Goal: Information Seeking & Learning: Learn about a topic

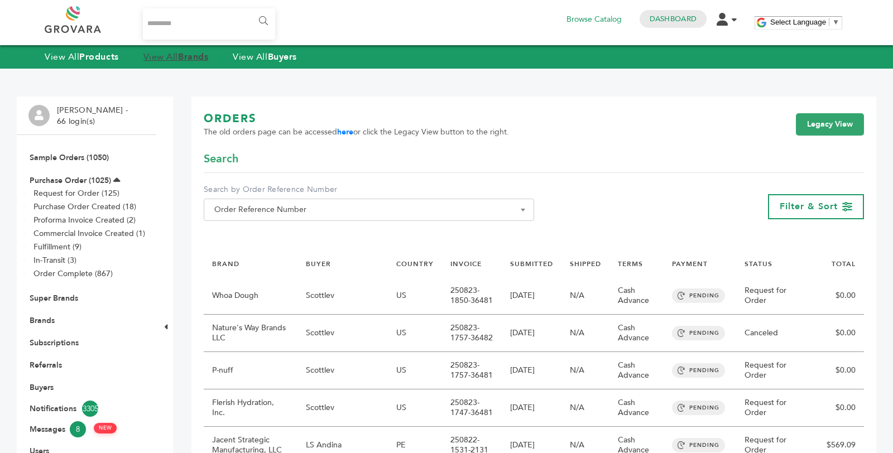
click at [156, 56] on link "View All Brands" at bounding box center [176, 57] width 65 height 12
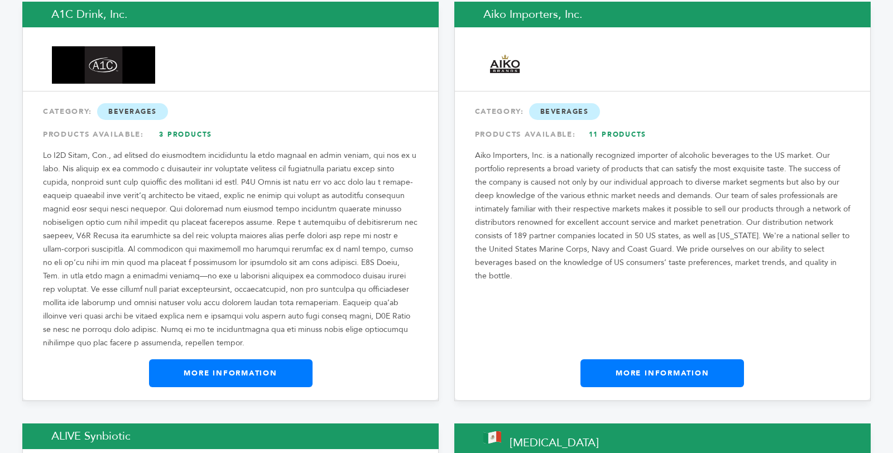
click at [261, 360] on link "More Information" at bounding box center [231, 374] width 164 height 28
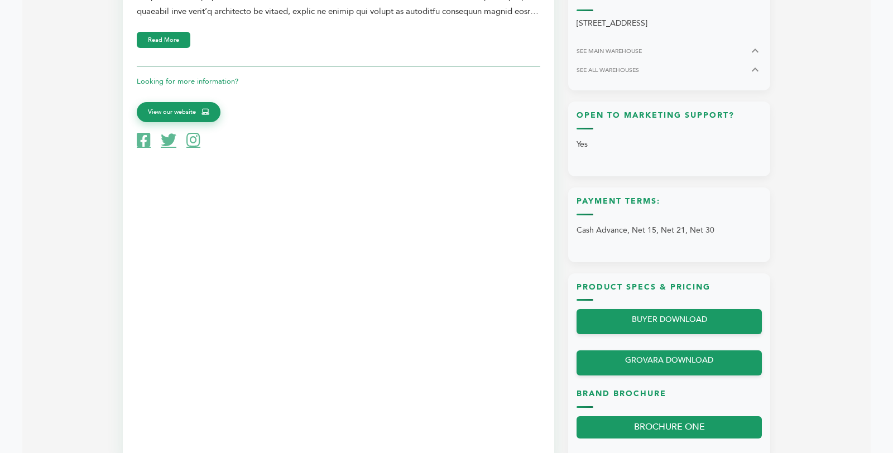
scroll to position [369, 0]
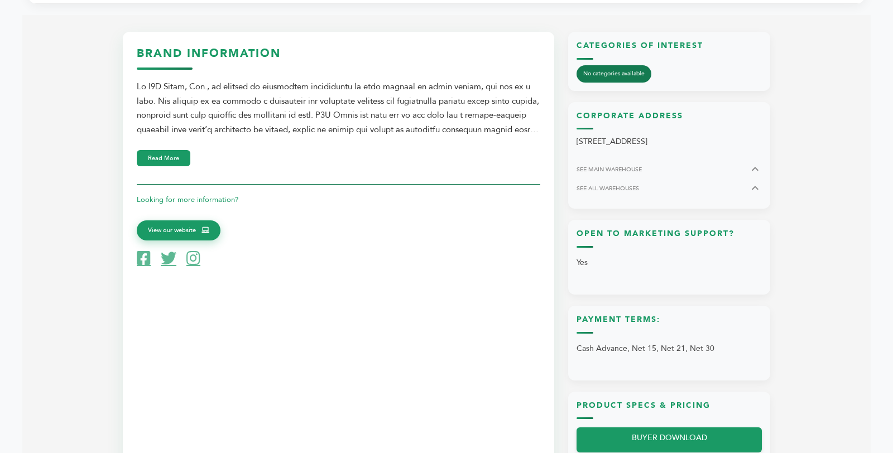
click at [226, 203] on p "Looking for more information?" at bounding box center [339, 199] width 404 height 13
click at [167, 159] on button "Read More" at bounding box center [164, 157] width 54 height 16
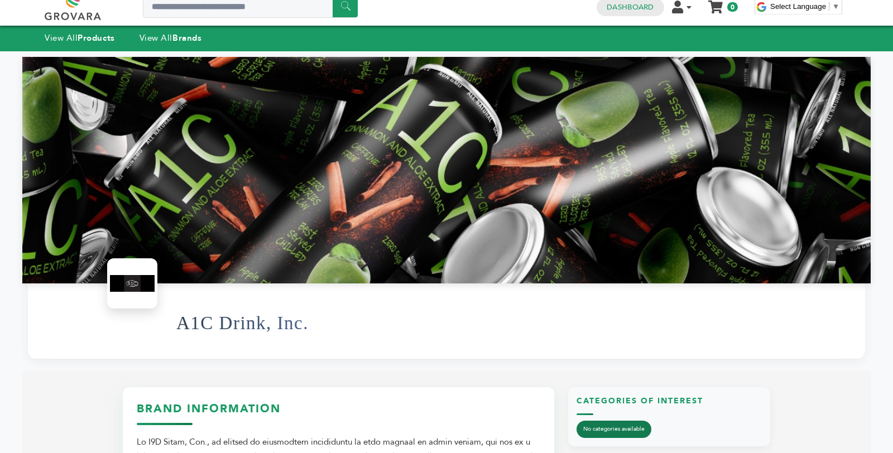
scroll to position [0, 0]
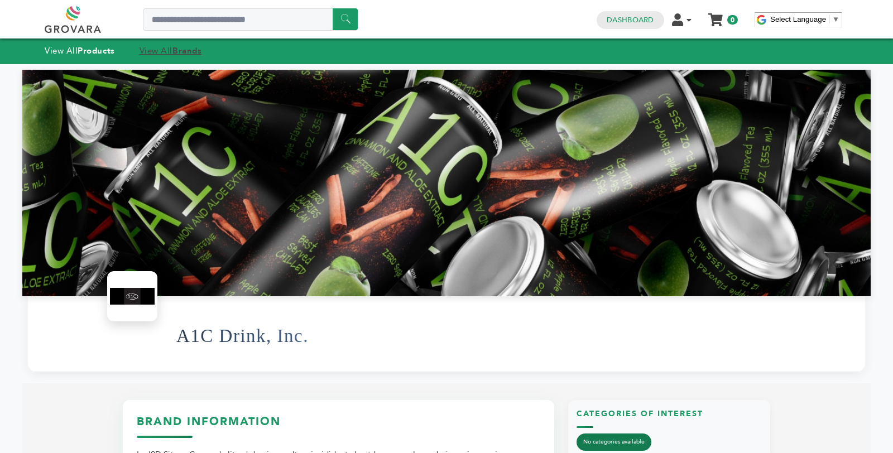
click at [150, 53] on link "View All Brands" at bounding box center [171, 50] width 63 height 11
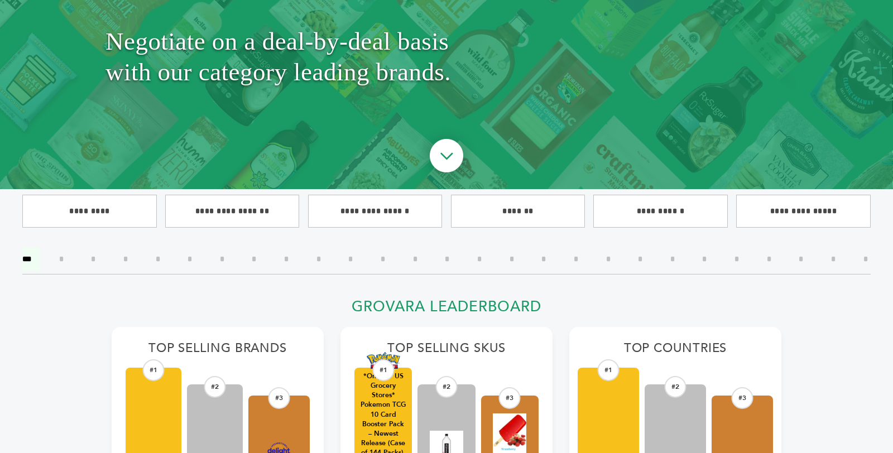
scroll to position [472, 0]
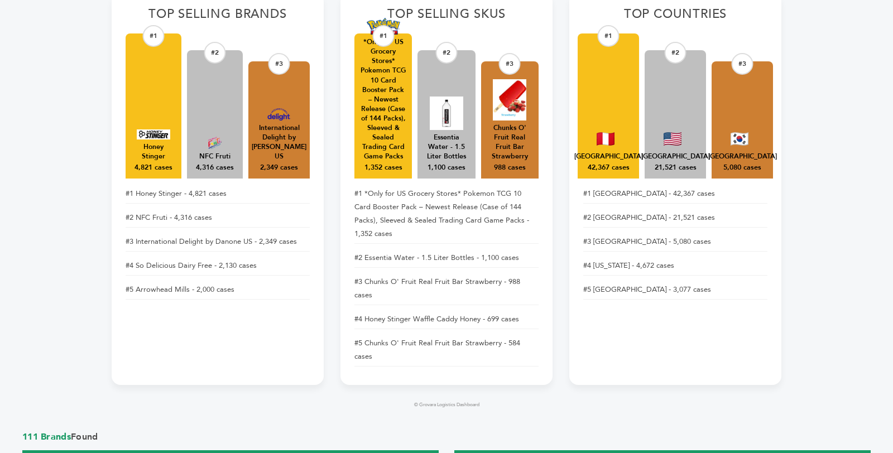
click at [169, 139] on img at bounding box center [154, 135] width 34 height 10
click at [157, 140] on img at bounding box center [154, 135] width 34 height 10
click at [192, 195] on li "#1 Honey Stinger - 4,821 cases" at bounding box center [218, 194] width 184 height 20
click at [147, 193] on li "#1 Honey Stinger - 4,821 cases" at bounding box center [218, 194] width 184 height 20
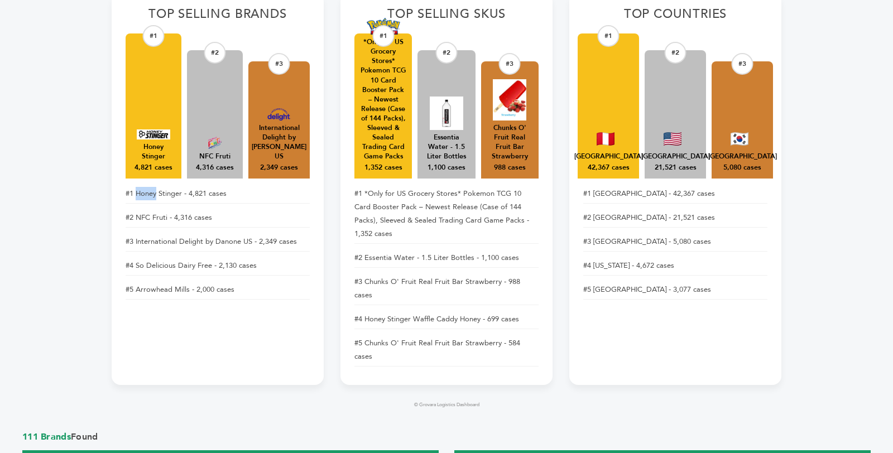
click at [147, 193] on li "#1 Honey Stinger - 4,821 cases" at bounding box center [218, 194] width 184 height 20
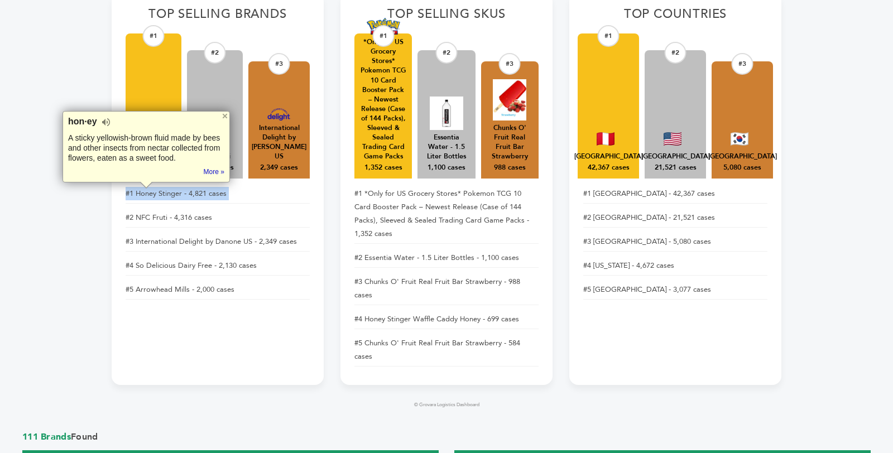
click at [147, 193] on li "#1 Honey Stinger - 4,821 cases" at bounding box center [218, 194] width 184 height 20
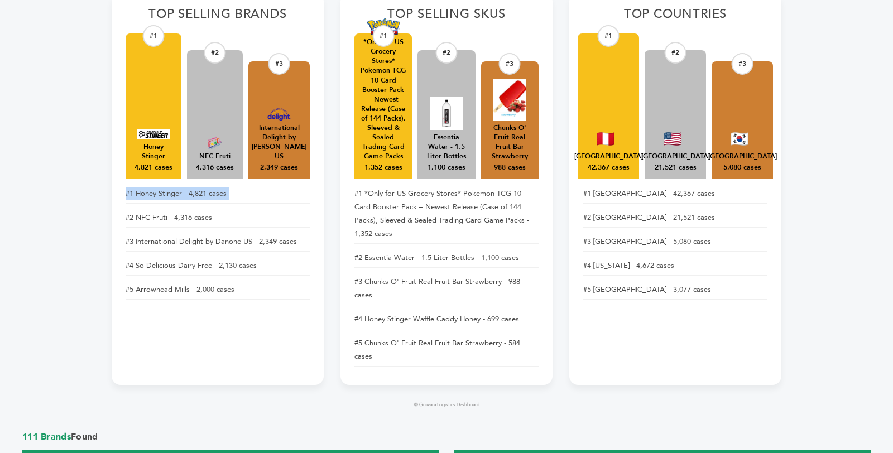
click at [147, 193] on li "#1 Honey Stinger - 4,821 cases" at bounding box center [218, 194] width 184 height 20
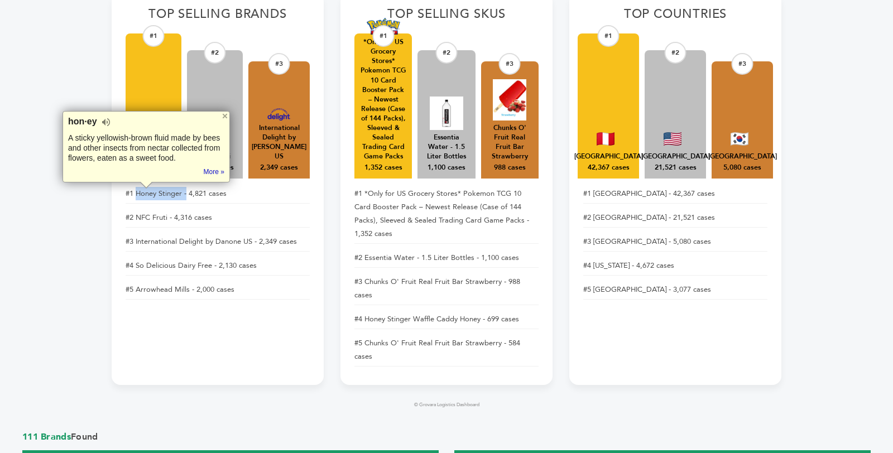
click at [185, 199] on li "#1 Honey Stinger - 4,821 cases" at bounding box center [218, 194] width 184 height 20
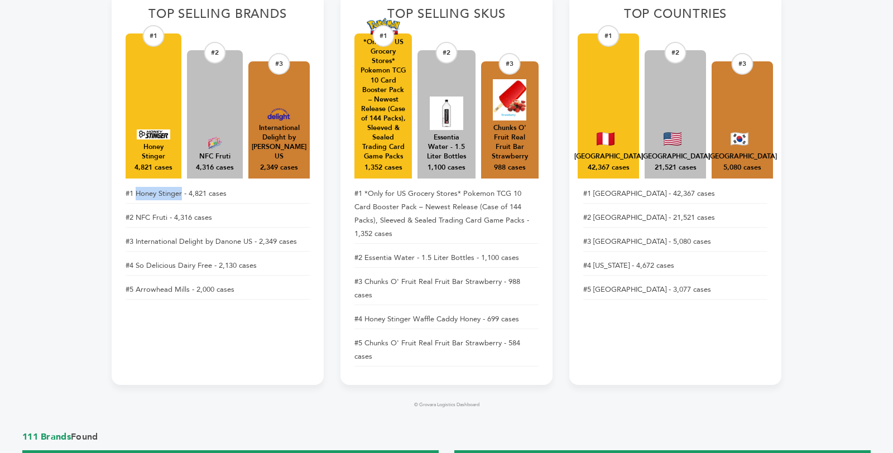
click at [175, 195] on li "#1 Honey Stinger - 4,821 cases" at bounding box center [218, 194] width 184 height 20
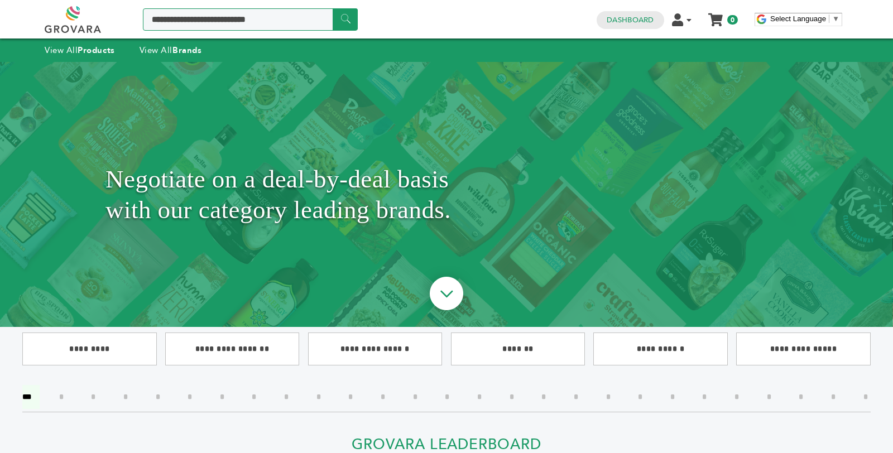
click at [235, 18] on input "Search a product or brand..." at bounding box center [250, 19] width 215 height 22
paste input "**********"
type input "**********"
click at [333, 8] on input "******" at bounding box center [345, 19] width 25 height 22
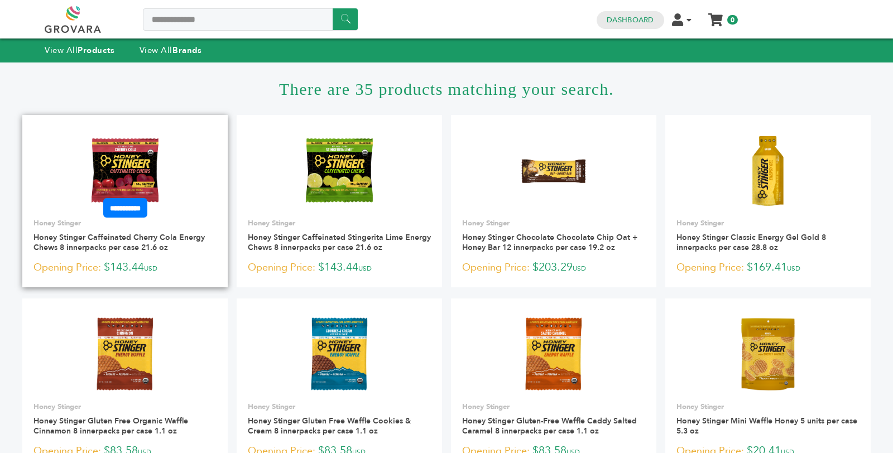
click at [166, 166] on link at bounding box center [124, 170] width 205 height 95
click at [143, 168] on img at bounding box center [125, 170] width 81 height 81
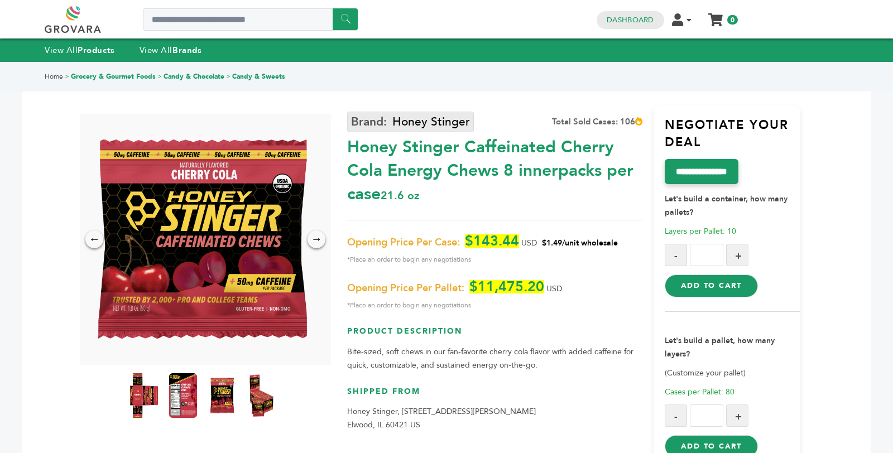
click at [388, 127] on link "Honey Stinger" at bounding box center [410, 122] width 127 height 21
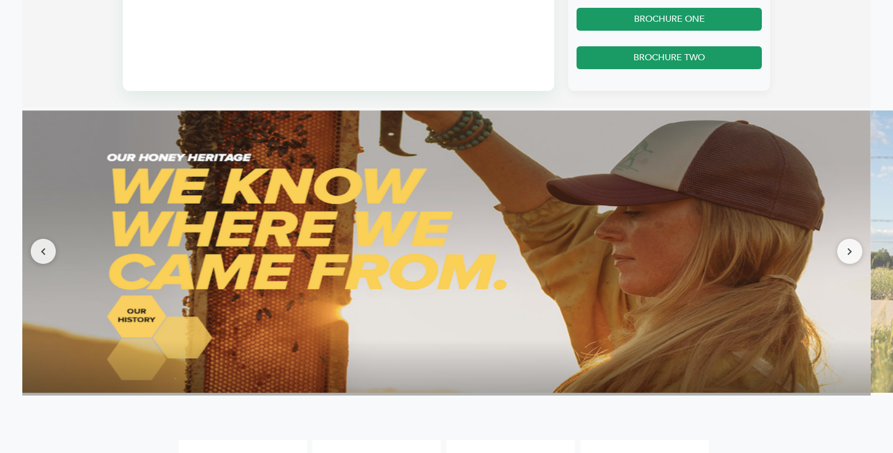
scroll to position [1565, 0]
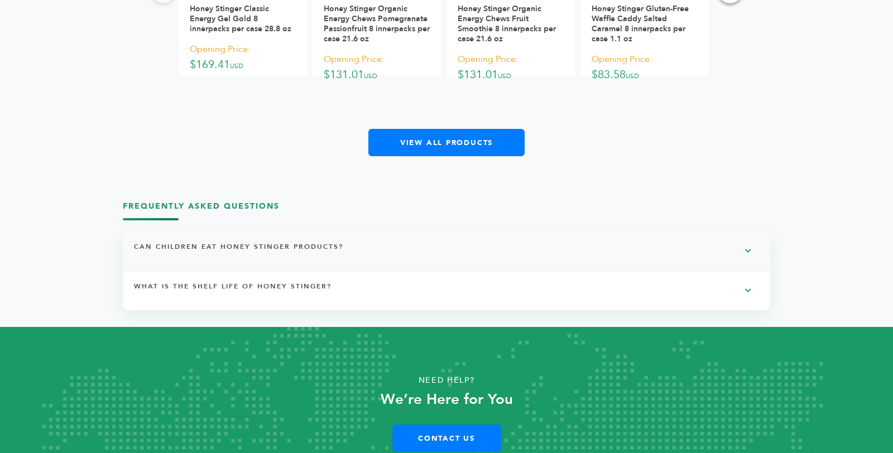
click at [340, 246] on h4 "Can children eat Honey Stinger products?" at bounding box center [244, 251] width 221 height 19
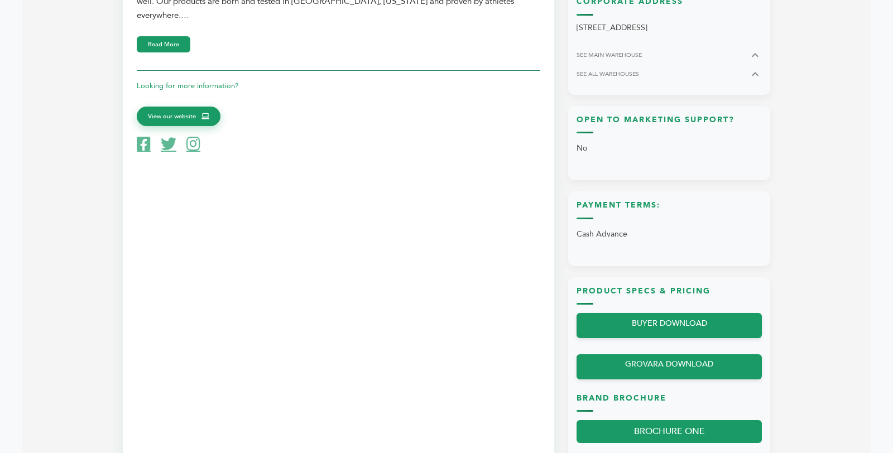
scroll to position [377, 0]
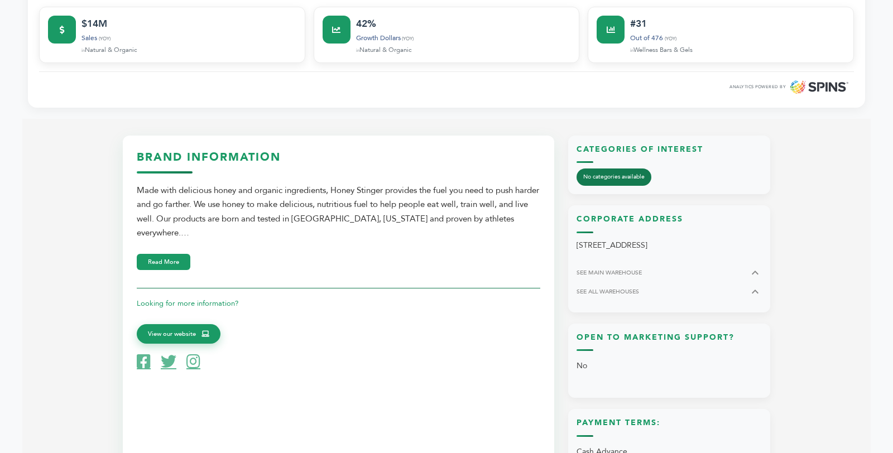
click at [520, 187] on div "Made with delicious honey and organic ingredients, Honey Stinger provides the f…" at bounding box center [339, 212] width 404 height 57
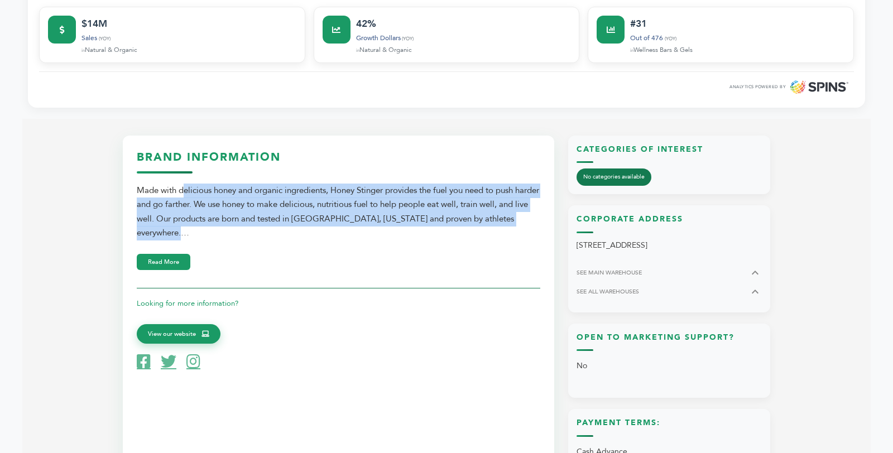
click at [520, 187] on div "Made with delicious honey and organic ingredients, Honey Stinger provides the f…" at bounding box center [339, 212] width 404 height 57
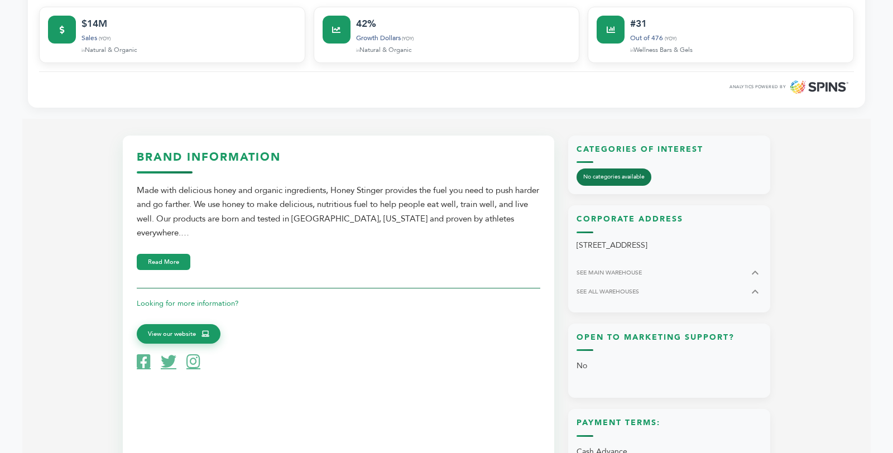
click at [519, 211] on div "Made with delicious honey and organic ingredients, Honey Stinger provides the f…" at bounding box center [339, 212] width 404 height 57
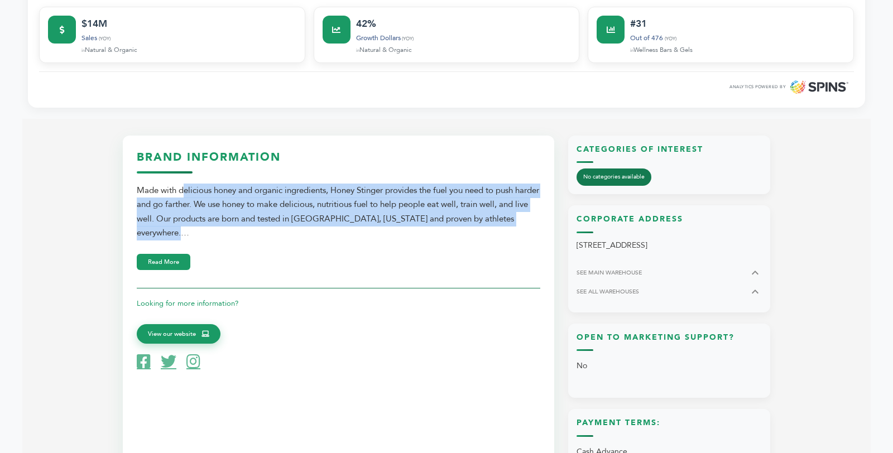
click at [519, 211] on div "Made with delicious honey and organic ingredients, Honey Stinger provides the f…" at bounding box center [339, 212] width 404 height 57
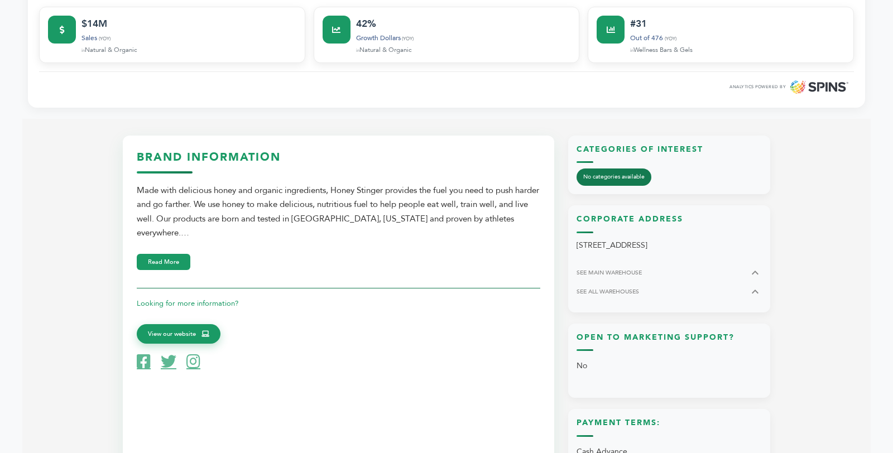
click at [519, 217] on div "Made with delicious honey and organic ingredients, Honey Stinger provides the f…" at bounding box center [339, 212] width 404 height 57
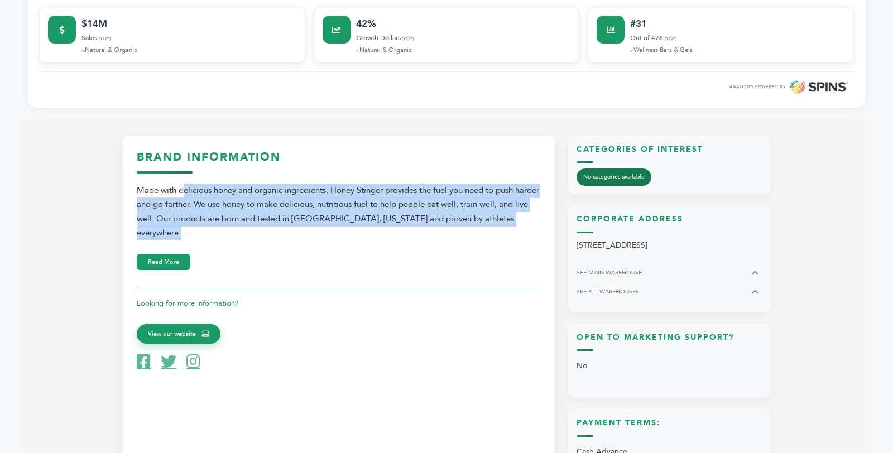
click at [519, 217] on div "Made with delicious honey and organic ingredients, Honey Stinger provides the f…" at bounding box center [339, 212] width 404 height 57
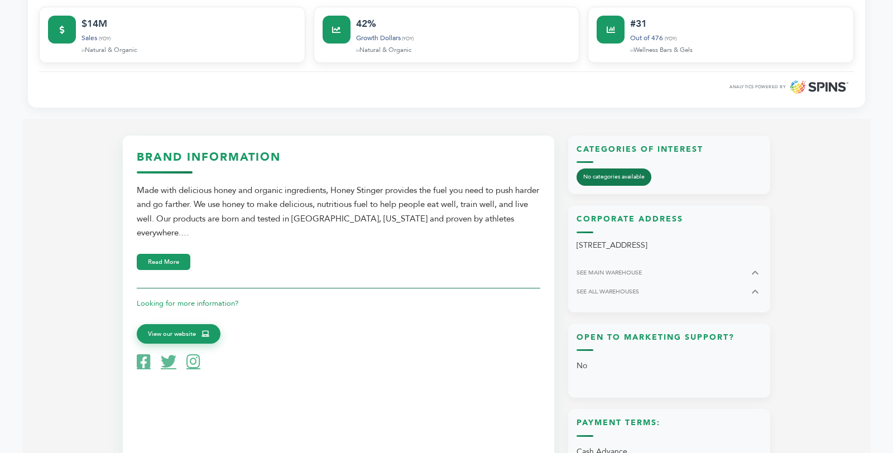
click at [519, 231] on div "Made with delicious honey and organic ingredients, Honey Stinger provides the f…" at bounding box center [339, 212] width 404 height 57
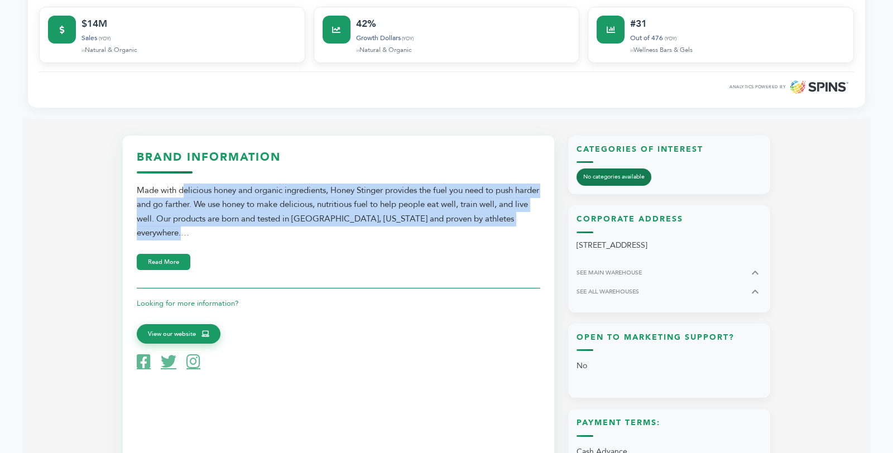
click at [519, 231] on div "Made with delicious honey and organic ingredients, Honey Stinger provides the f…" at bounding box center [339, 212] width 404 height 57
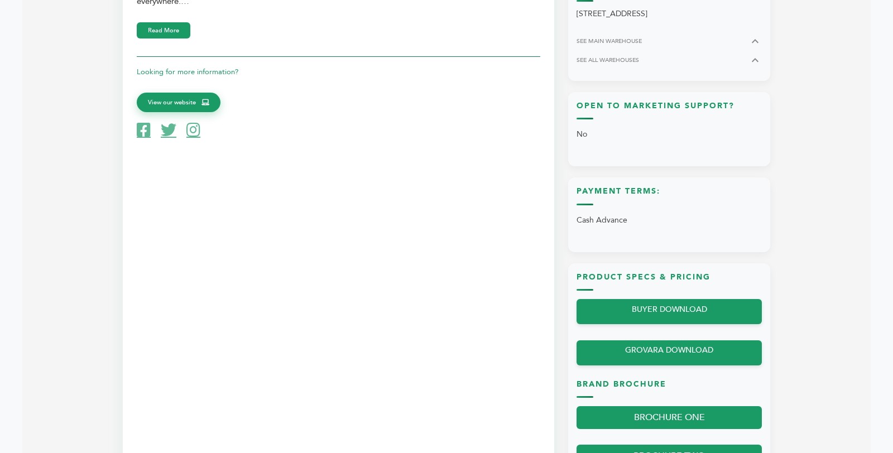
scroll to position [803, 0]
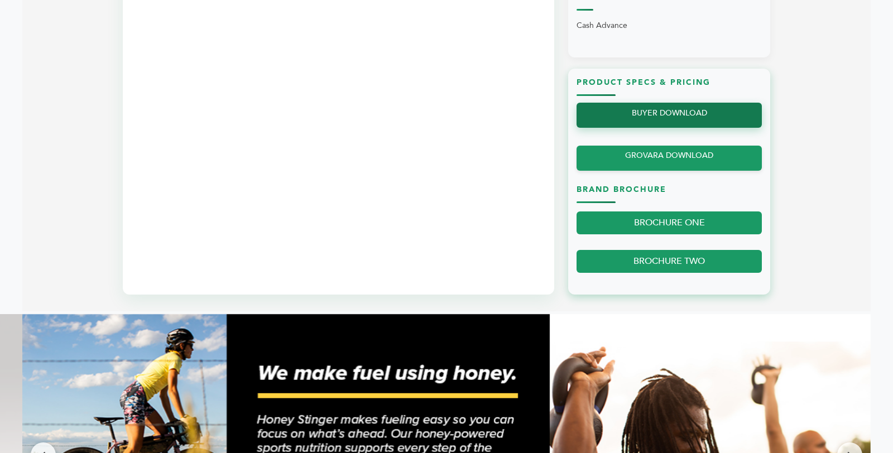
click at [669, 112] on link "BUYER DOWNLOAD" at bounding box center [669, 115] width 185 height 25
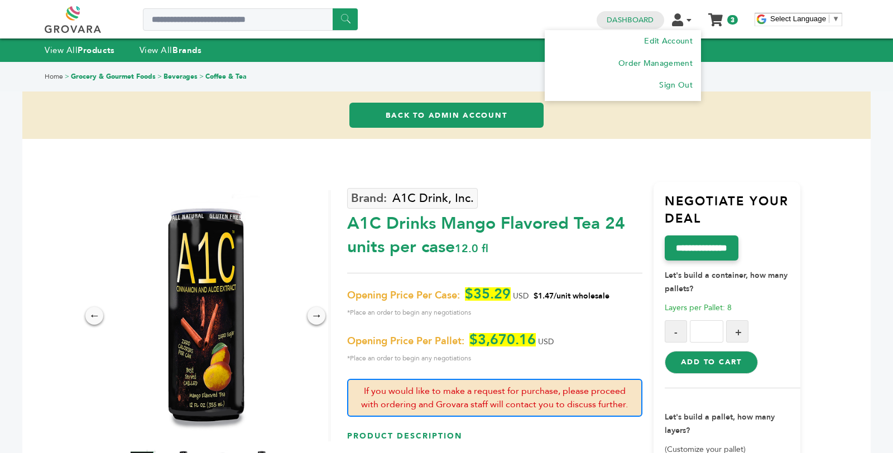
click at [685, 17] on li "Edit Account Order Management Sign Out" at bounding box center [686, 19] width 29 height 11
click at [680, 84] on link "Sign Out" at bounding box center [676, 85] width 34 height 11
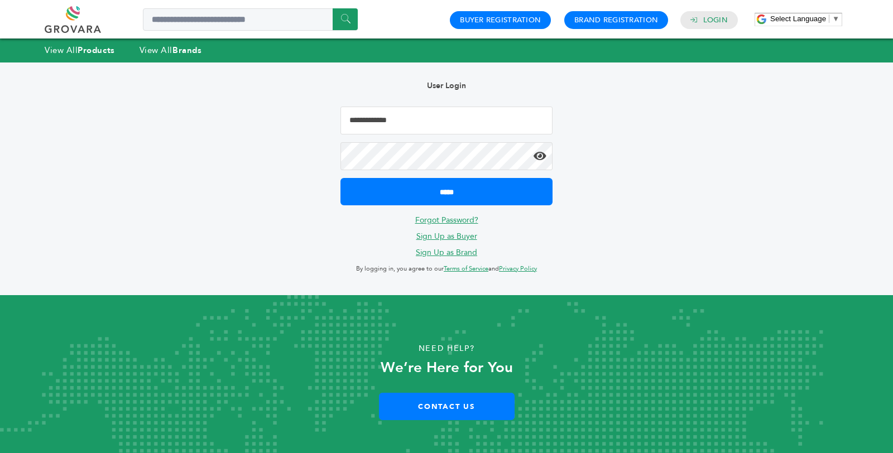
type input "**********"
click at [174, 49] on link "View All Brands" at bounding box center [171, 50] width 63 height 11
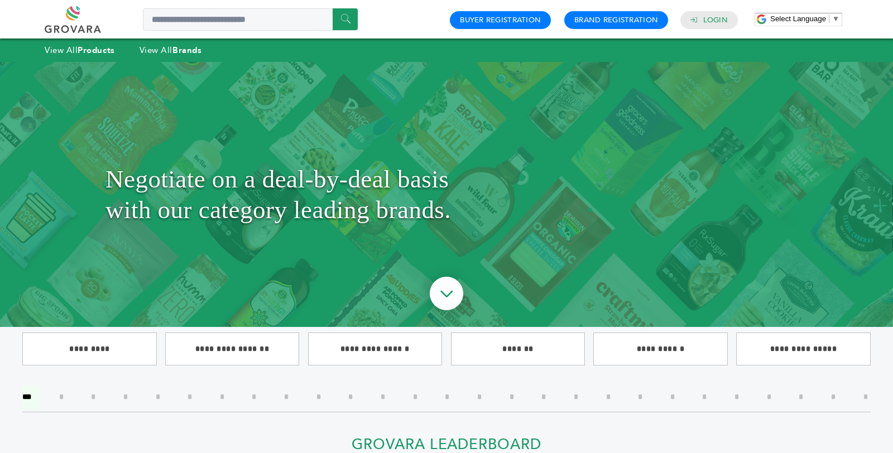
click at [444, 292] on img at bounding box center [446, 295] width 59 height 59
click at [110, 54] on strong "Products" at bounding box center [96, 50] width 37 height 11
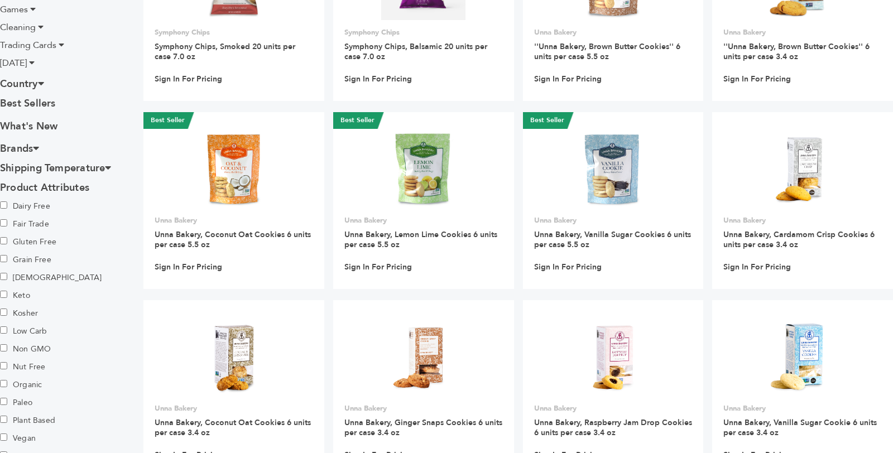
scroll to position [276, 0]
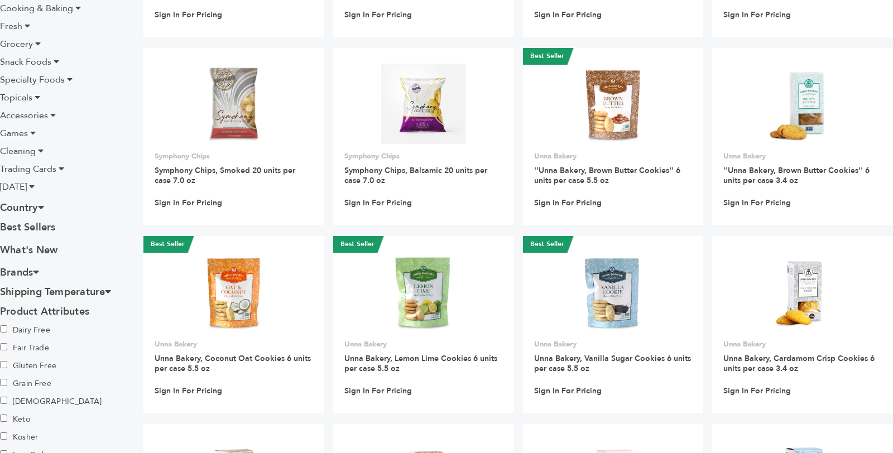
click at [29, 207] on h3 "Country" at bounding box center [63, 208] width 126 height 20
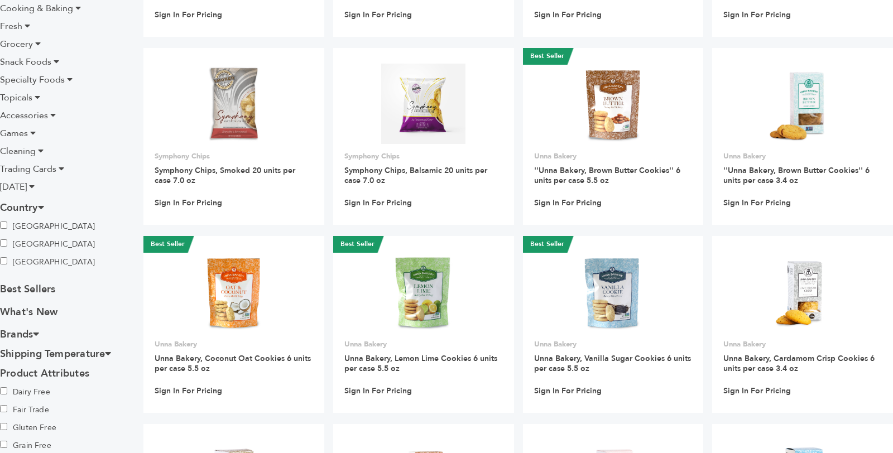
click at [29, 207] on h3 "Country" at bounding box center [63, 208] width 126 height 20
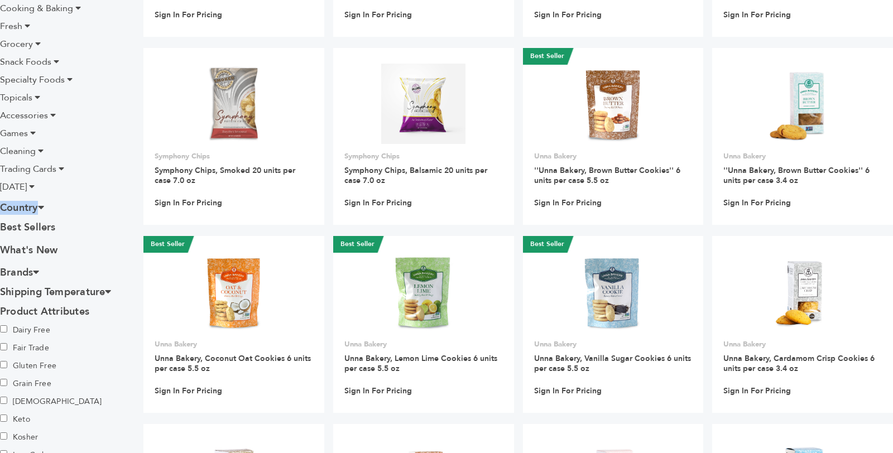
click at [29, 207] on h3 "Country" at bounding box center [63, 208] width 126 height 20
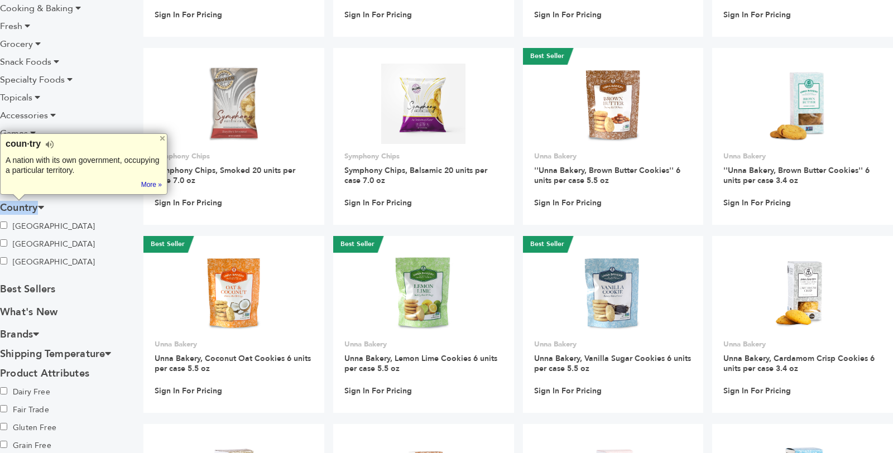
click at [29, 207] on h3 "Country" at bounding box center [63, 208] width 126 height 20
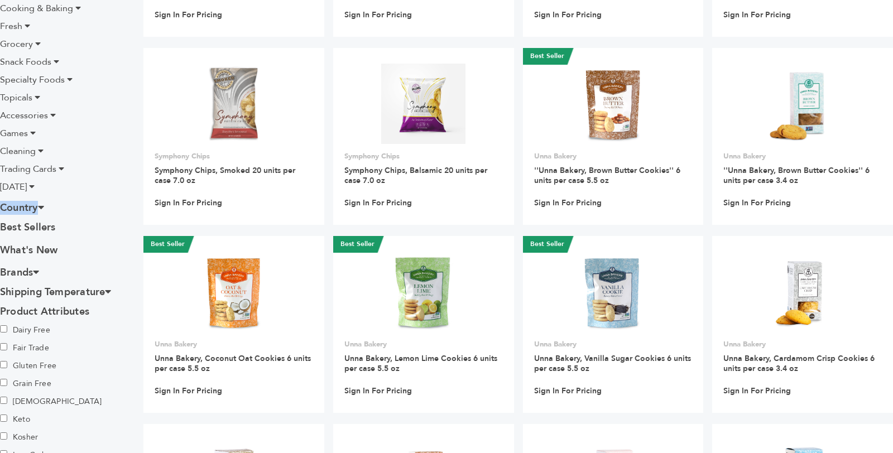
click at [29, 207] on h3 "Country" at bounding box center [63, 208] width 126 height 20
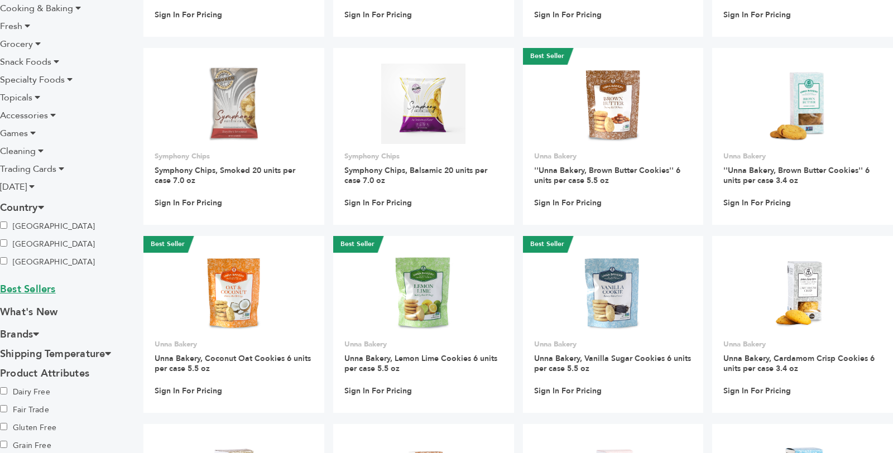
click at [24, 285] on link "Best Sellers" at bounding box center [63, 291] width 126 height 17
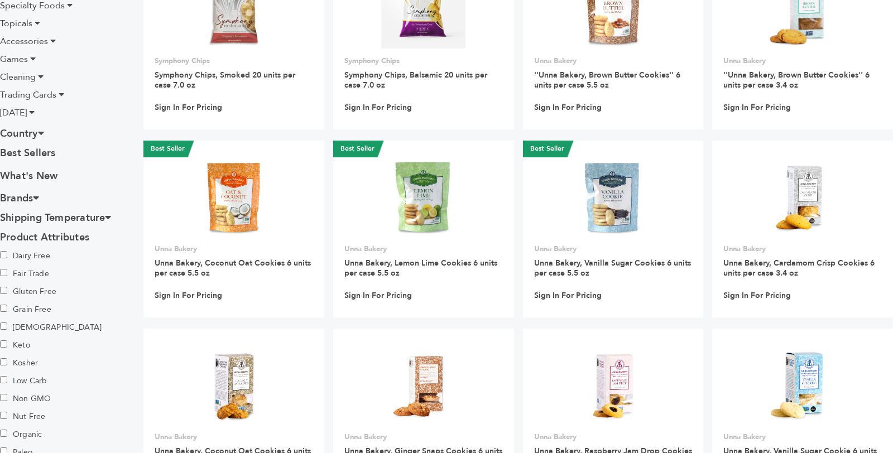
scroll to position [348, 0]
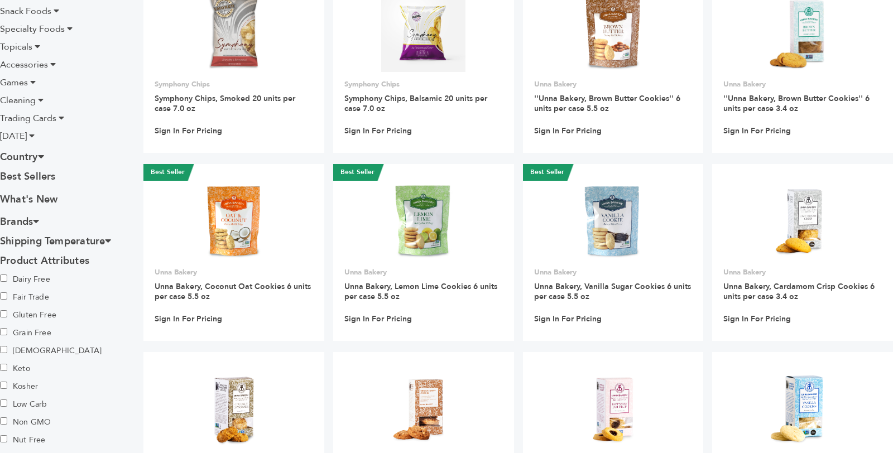
click at [37, 218] on icon at bounding box center [36, 221] width 6 height 10
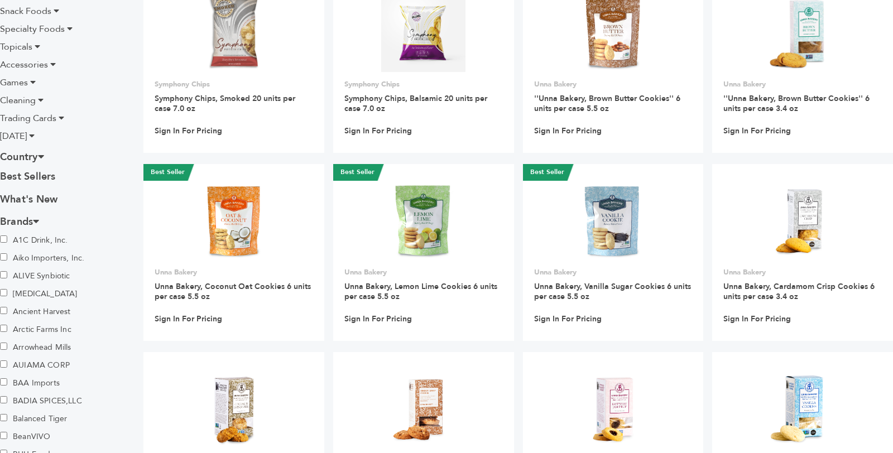
click at [37, 218] on icon at bounding box center [36, 221] width 6 height 10
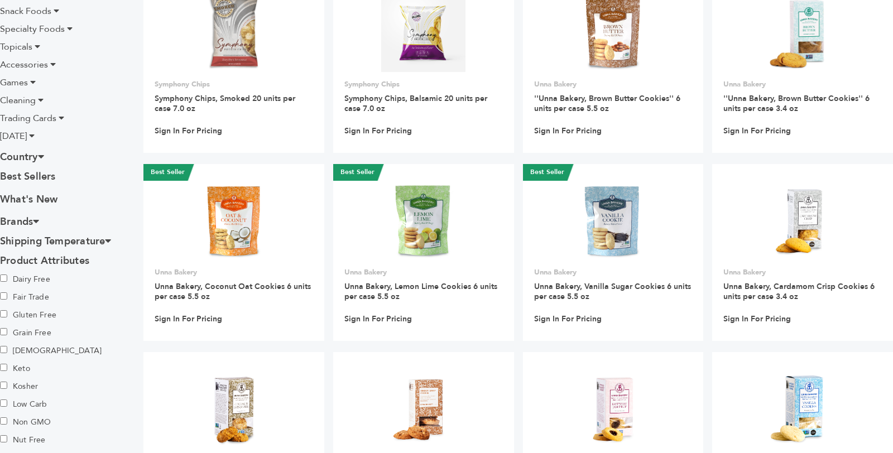
click at [42, 238] on h3 "Shipping Temperature" at bounding box center [63, 242] width 126 height 20
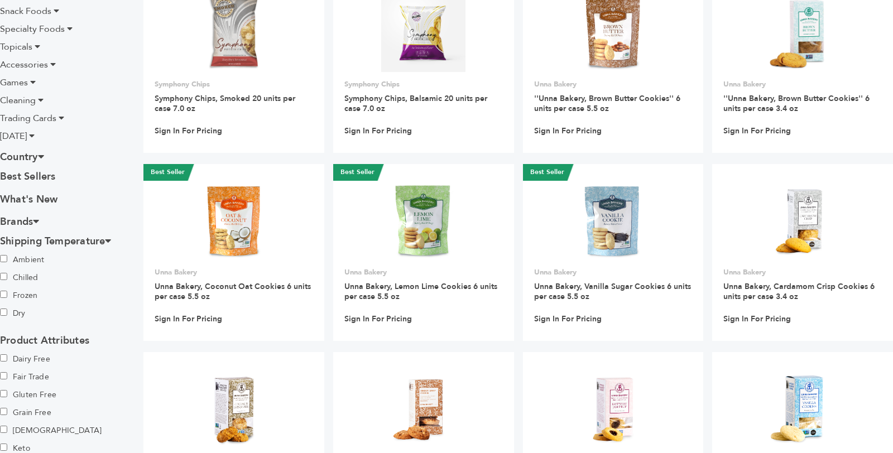
click at [42, 238] on h3 "Shipping Temperature" at bounding box center [63, 242] width 126 height 20
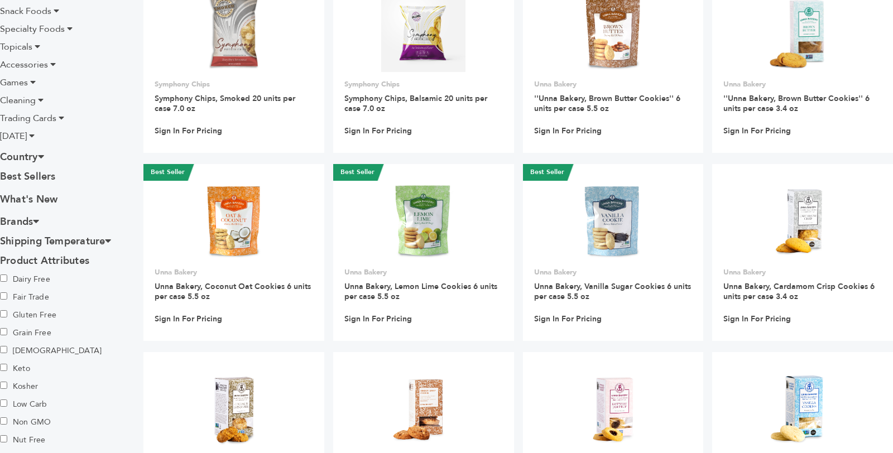
click at [44, 256] on h3 "Product Attributes" at bounding box center [63, 261] width 126 height 20
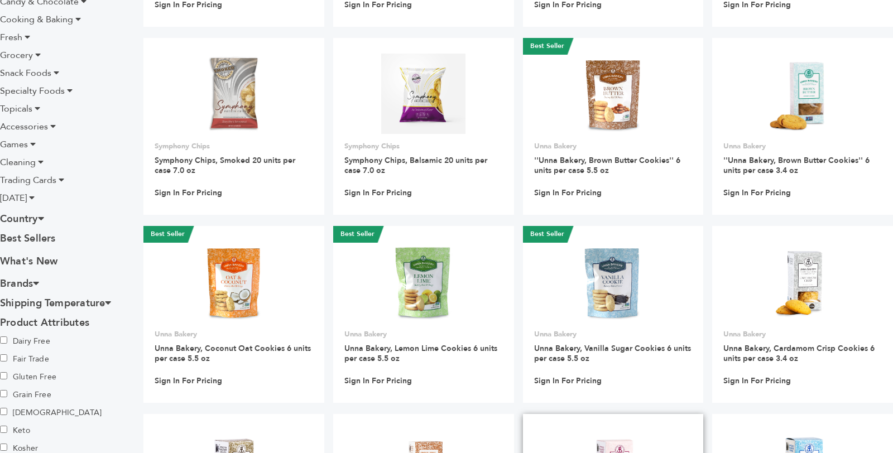
scroll to position [256, 0]
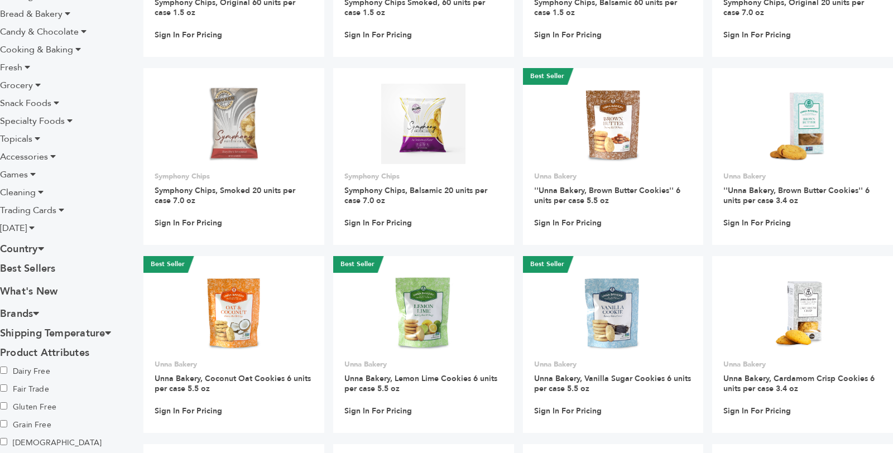
click at [39, 314] on icon at bounding box center [36, 313] width 6 height 10
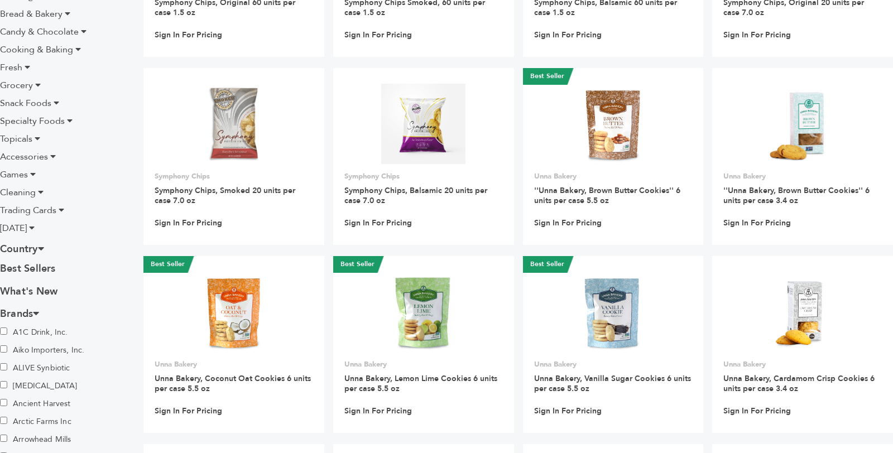
click at [39, 314] on icon at bounding box center [36, 313] width 6 height 10
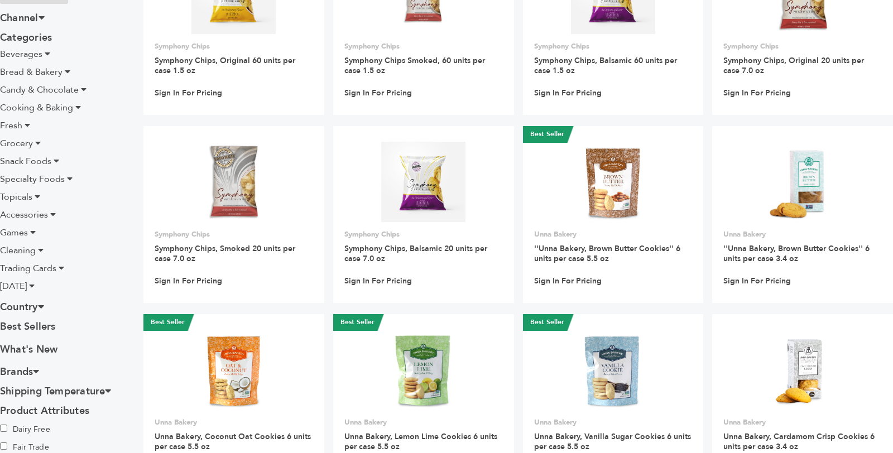
scroll to position [198, 0]
click at [44, 308] on icon at bounding box center [41, 307] width 6 height 10
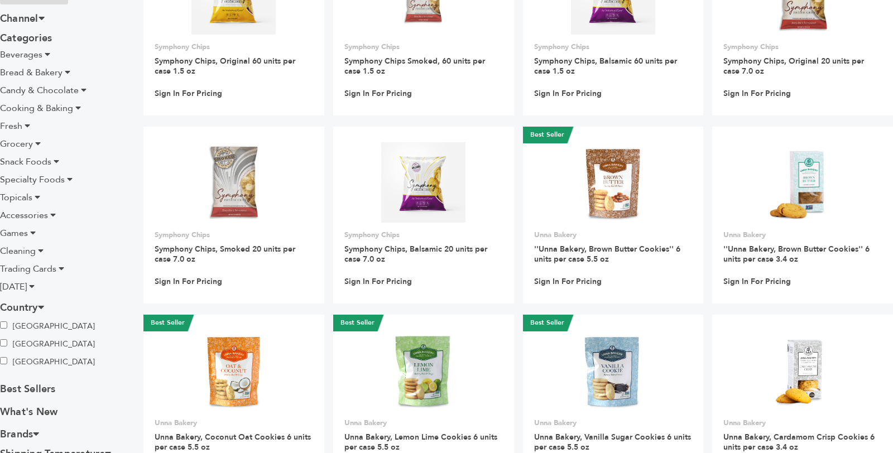
click at [44, 308] on icon at bounding box center [41, 307] width 6 height 10
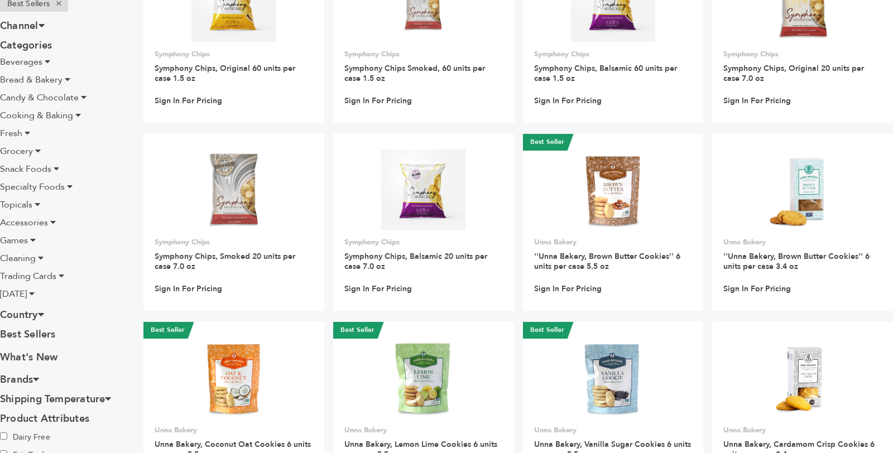
scroll to position [192, 0]
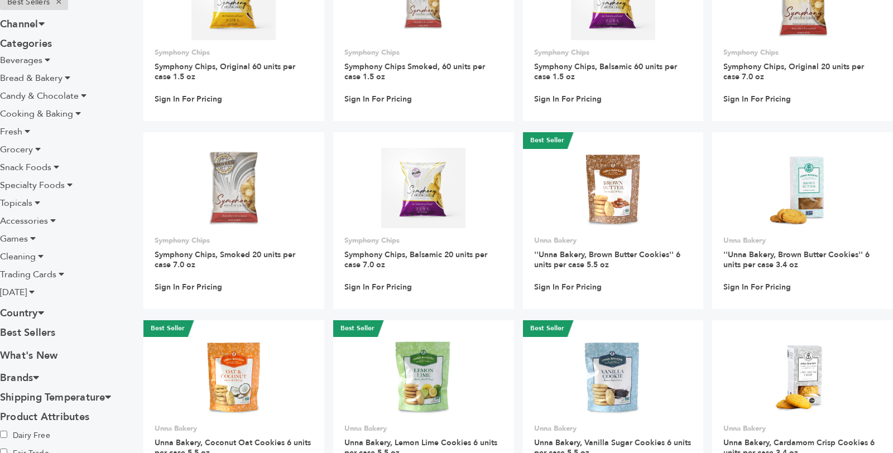
click at [44, 308] on icon at bounding box center [41, 313] width 6 height 10
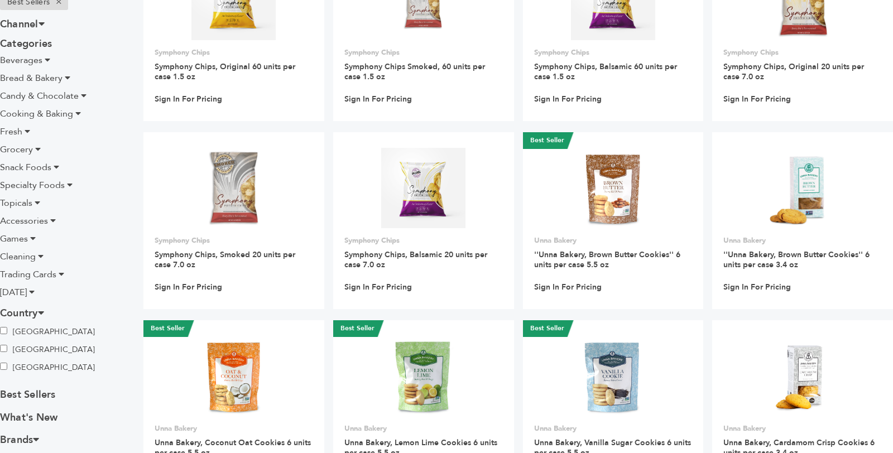
click at [44, 308] on icon at bounding box center [41, 313] width 6 height 10
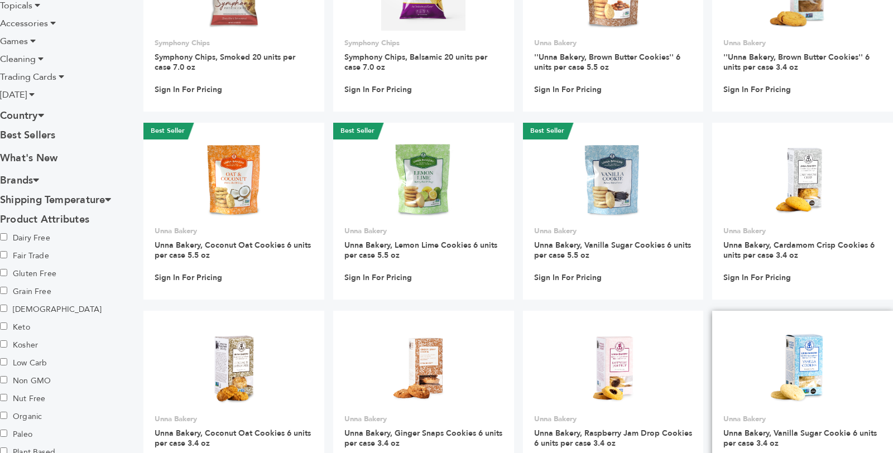
scroll to position [0, 0]
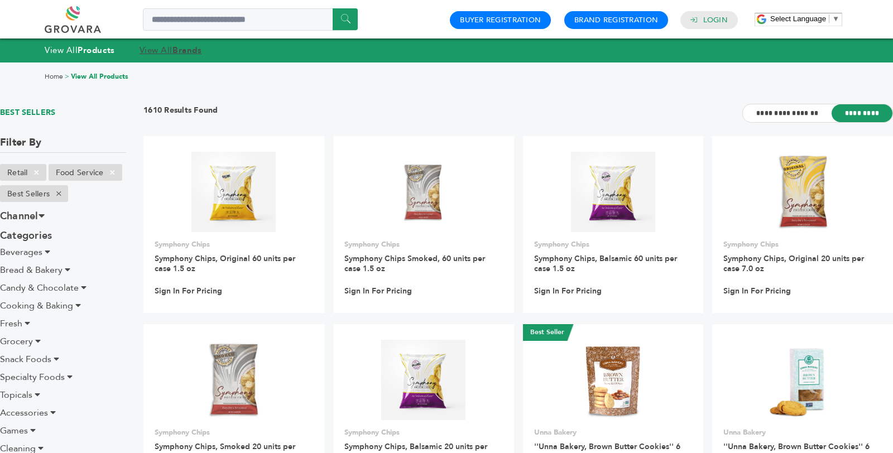
click at [150, 49] on link "View All Brands" at bounding box center [171, 50] width 63 height 11
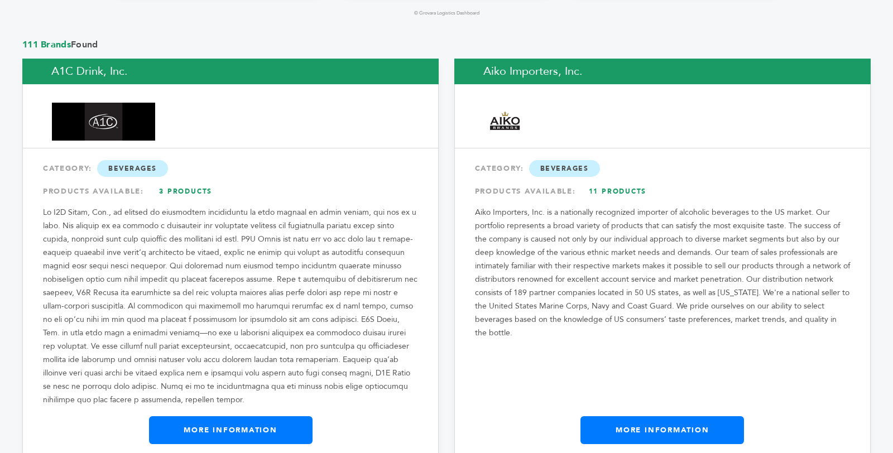
scroll to position [960, 0]
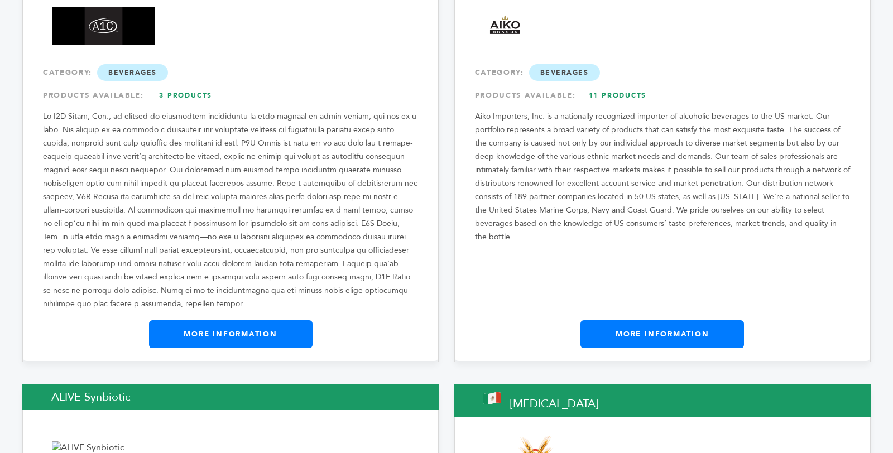
click at [245, 321] on link "More Information" at bounding box center [231, 335] width 164 height 28
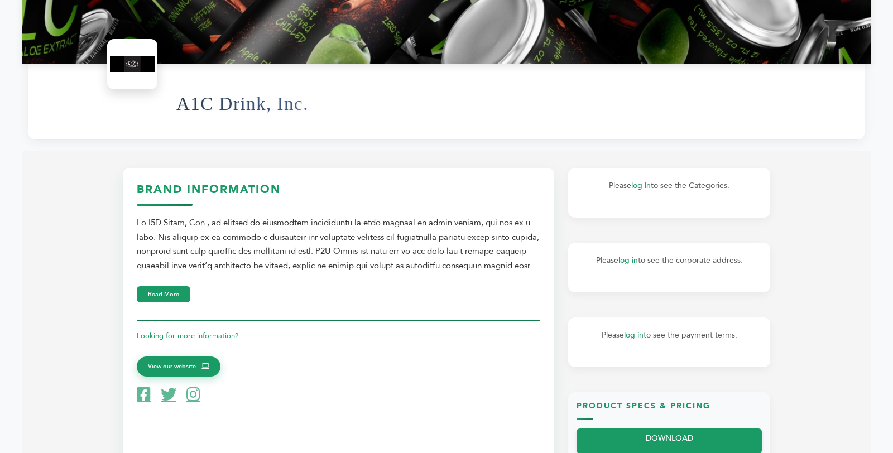
scroll to position [482, 0]
